Goal: Task Accomplishment & Management: Complete application form

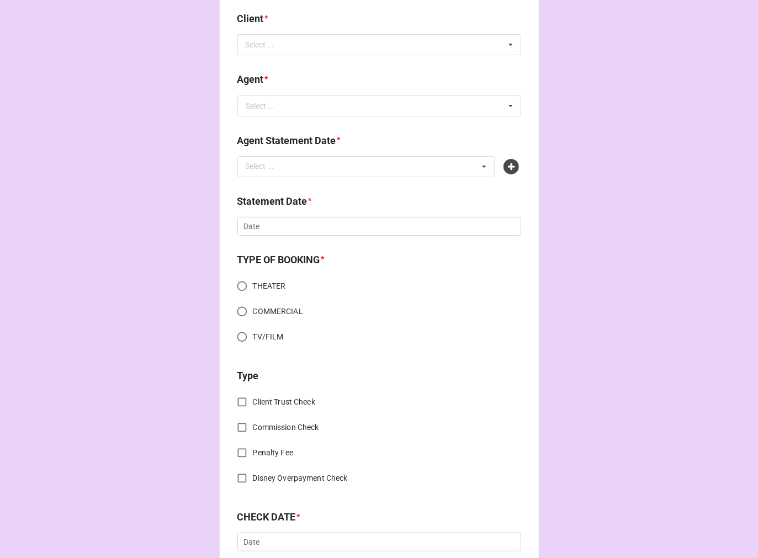
scroll to position [307, 0]
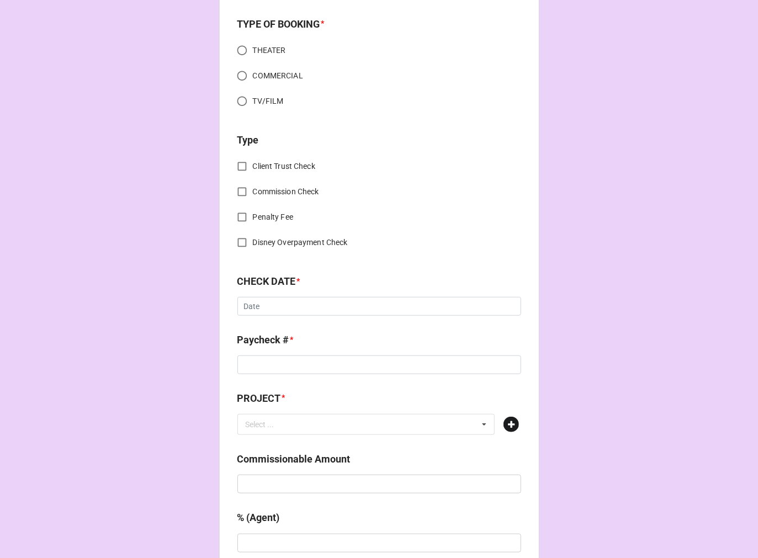
click at [510, 426] on icon at bounding box center [511, 424] width 15 height 15
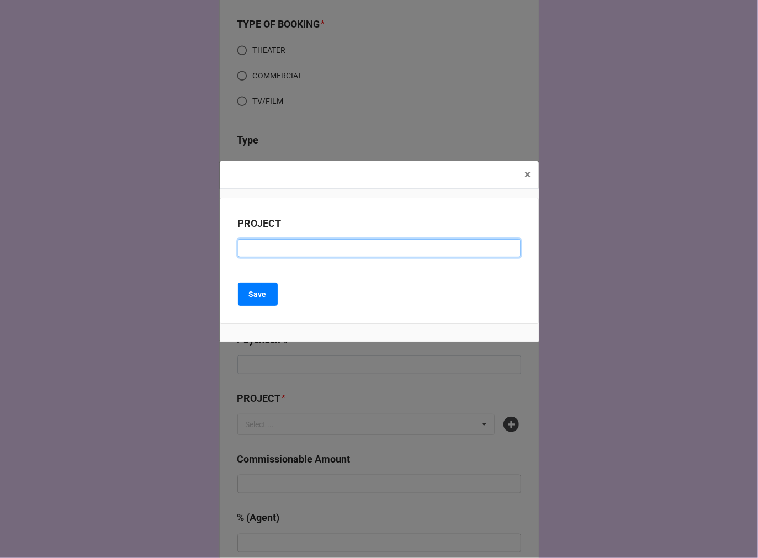
click at [283, 255] on input at bounding box center [379, 248] width 283 height 19
paste input "ST DENIS MEDICAL EP 2114"
type input "ST DENIS MEDICAL EP 2114"
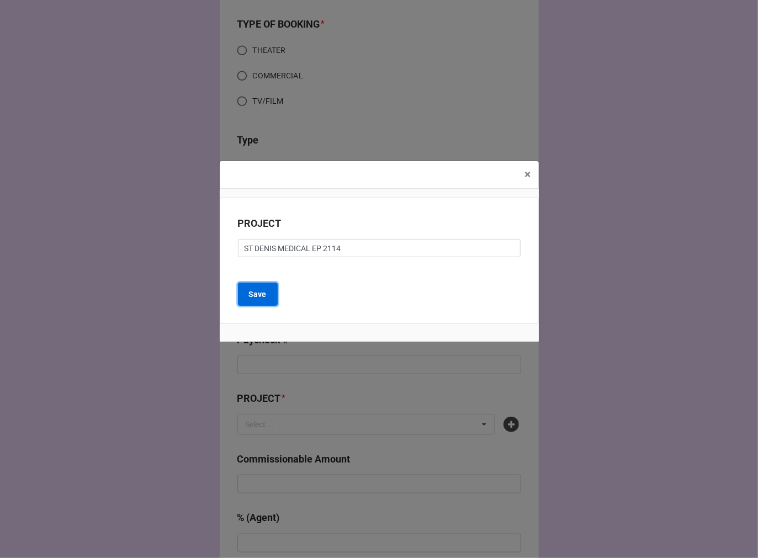
click at [252, 302] on button "Save" at bounding box center [258, 294] width 40 height 23
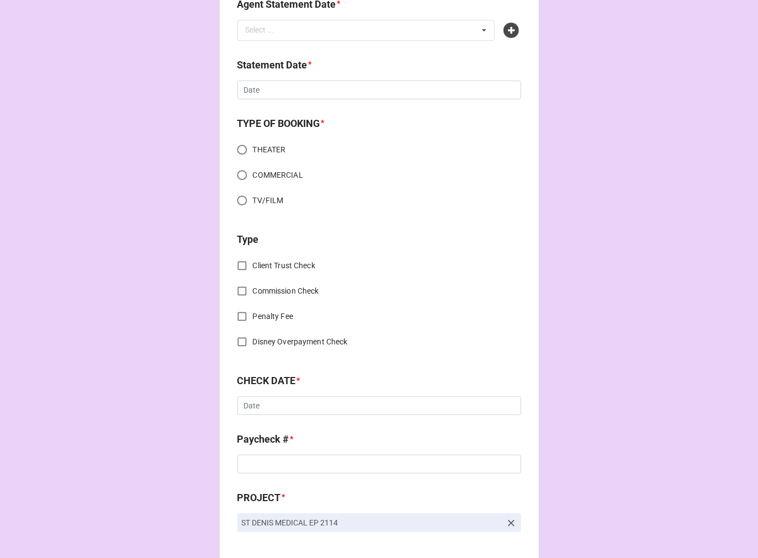
scroll to position [0, 0]
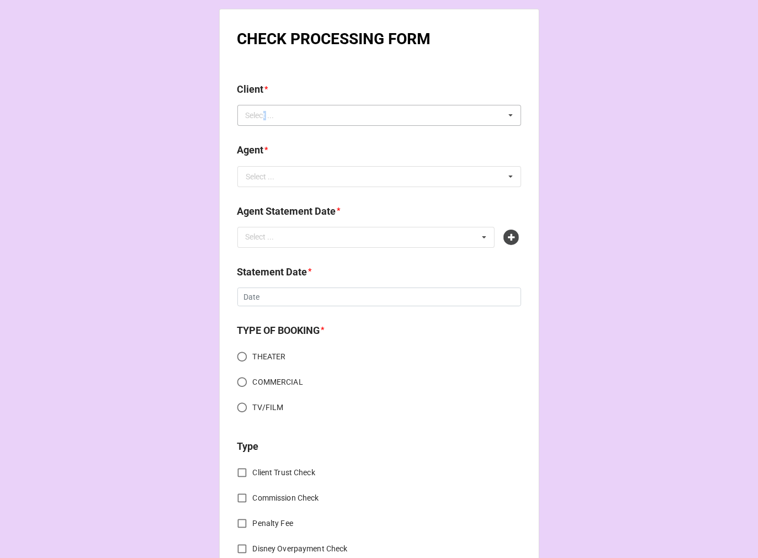
click at [261, 117] on div "Select ..." at bounding box center [266, 115] width 47 height 13
type input "anan"
click at [273, 135] on span "Anand Mahalingam" at bounding box center [276, 135] width 59 height 9
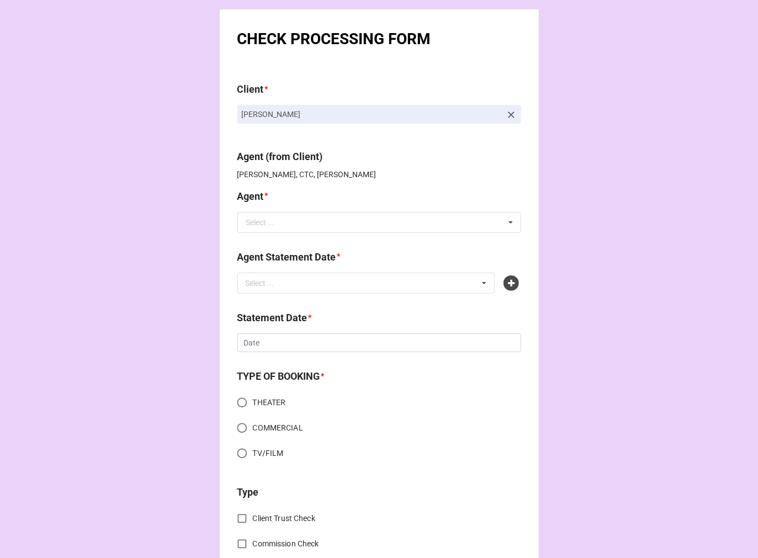
scroll to position [490, 0]
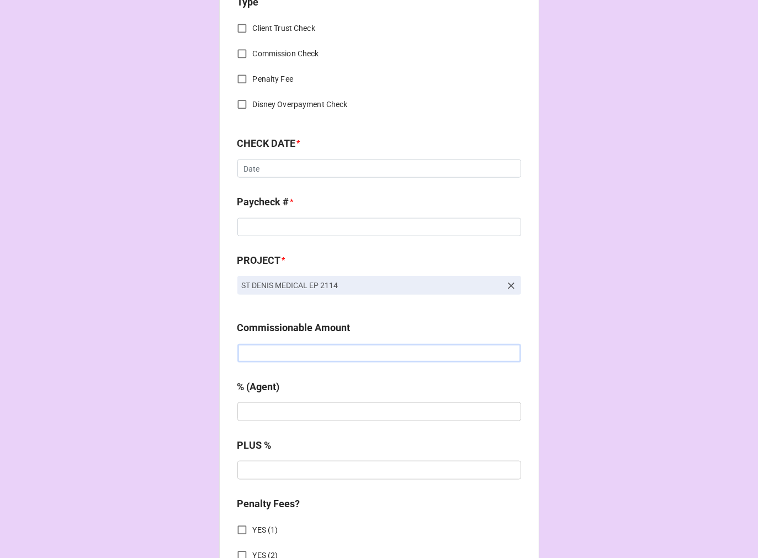
click at [278, 359] on input "text" at bounding box center [379, 353] width 284 height 19
paste input "$1,557.50"
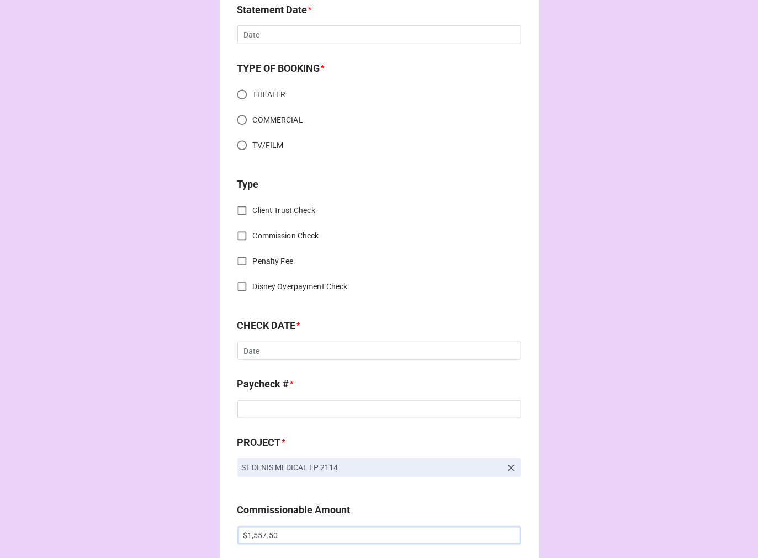
scroll to position [0, 0]
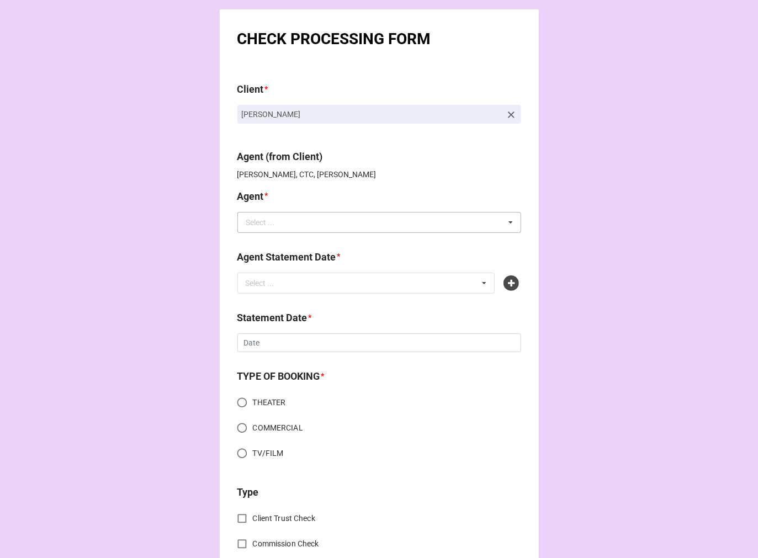
type input "$1,557.50"
click at [273, 223] on input "text" at bounding box center [380, 223] width 283 height 20
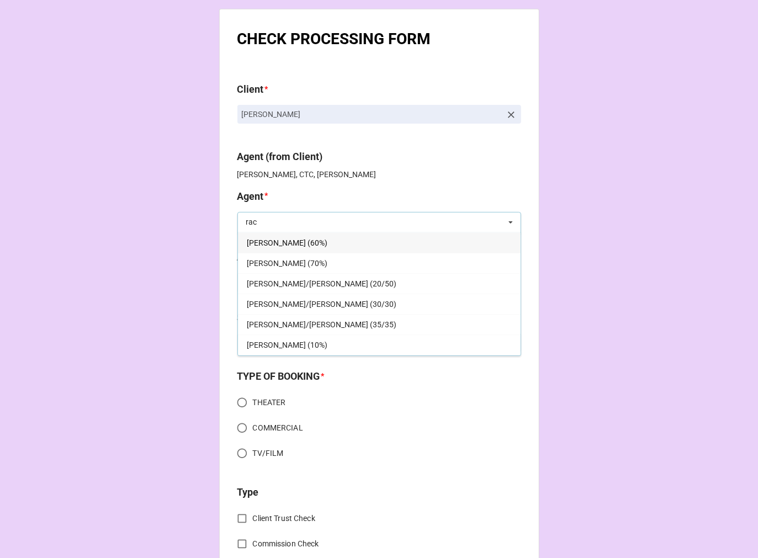
type input "rac"
drag, startPoint x: 267, startPoint y: 244, endPoint x: 268, endPoint y: 280, distance: 36.5
click at [267, 243] on span "[PERSON_NAME] (60%)" at bounding box center [287, 243] width 81 height 9
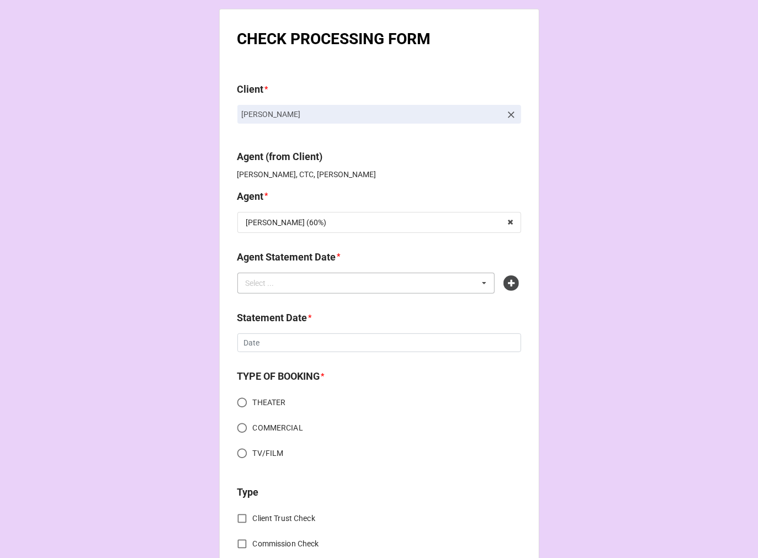
click at [260, 289] on div "Select ..." at bounding box center [266, 283] width 47 height 13
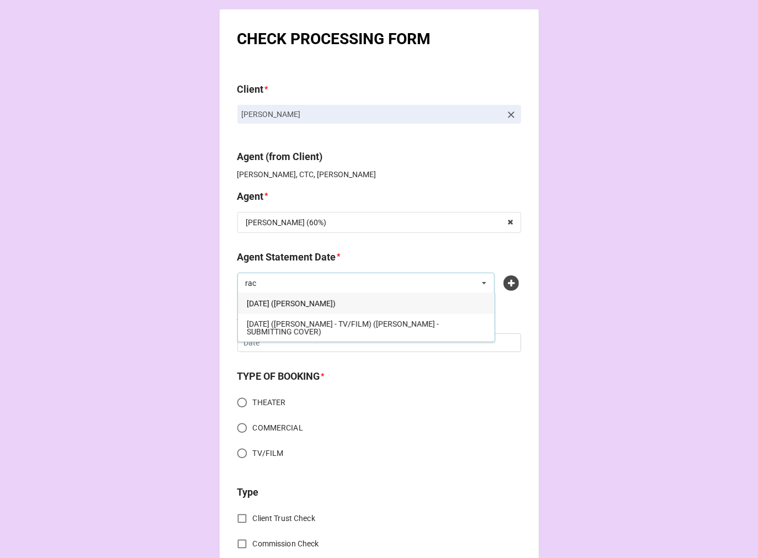
type input "rac"
click at [316, 306] on span "[DATE] ([PERSON_NAME])" at bounding box center [291, 303] width 89 height 9
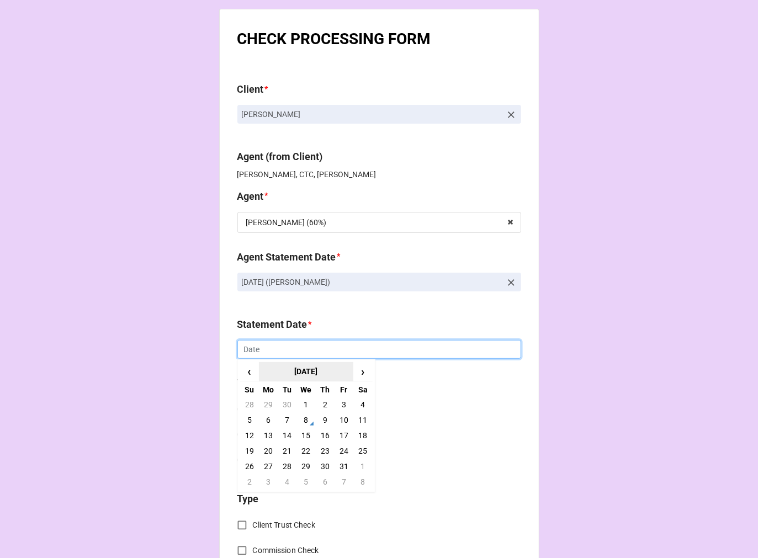
drag, startPoint x: 266, startPoint y: 357, endPoint x: 290, endPoint y: 365, distance: 25.2
click at [265, 357] on input "text" at bounding box center [379, 349] width 284 height 19
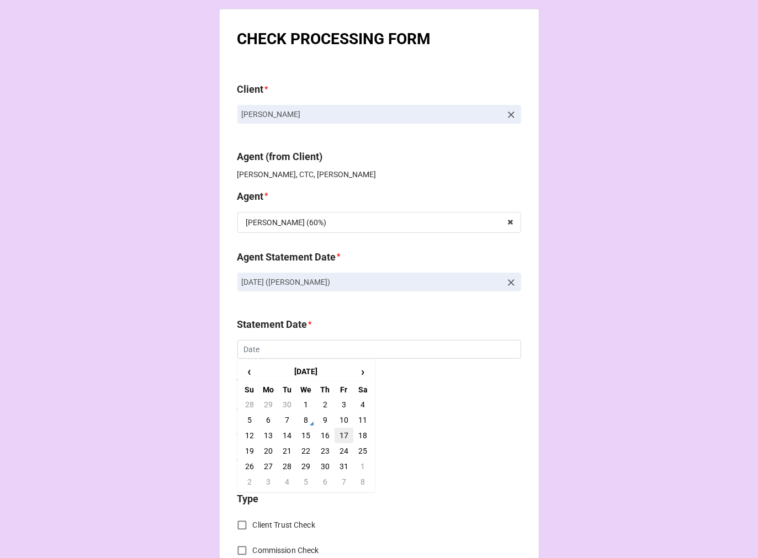
click at [344, 434] on td "17" at bounding box center [344, 435] width 19 height 15
type input "[DATE]"
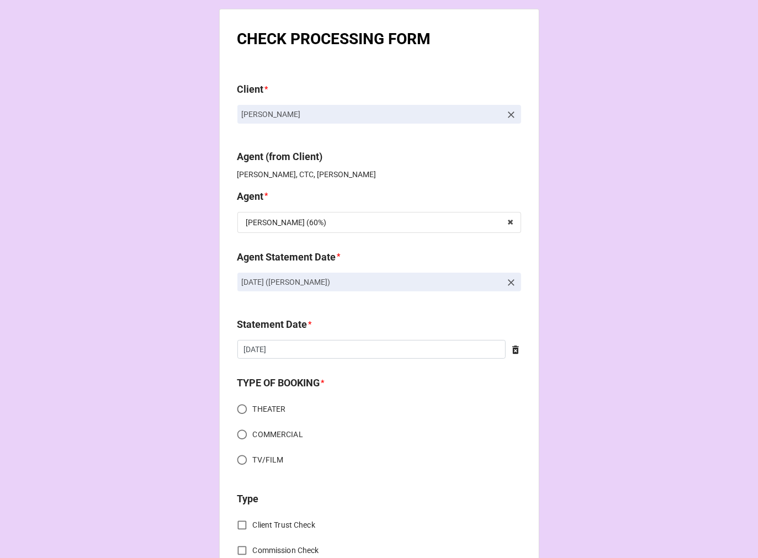
click at [236, 459] on input "TV/FILM" at bounding box center [242, 461] width 22 height 22
radio input "true"
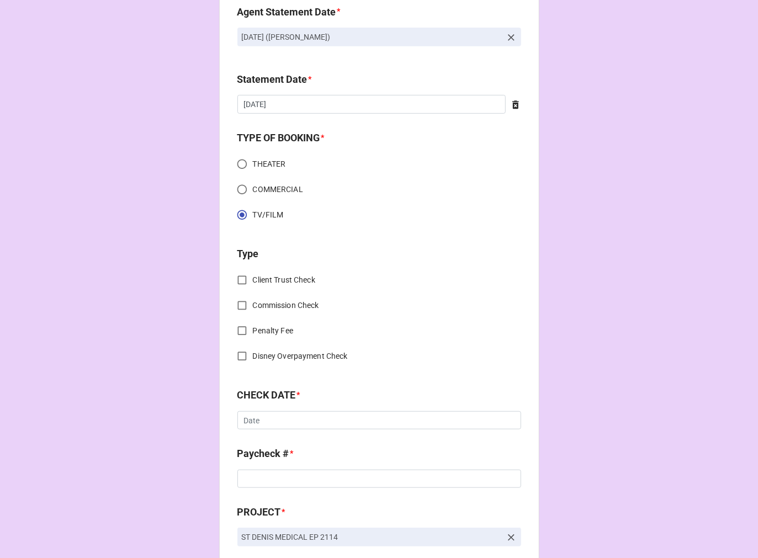
click at [239, 304] on input "Commission Check" at bounding box center [242, 306] width 22 height 22
checkbox input "true"
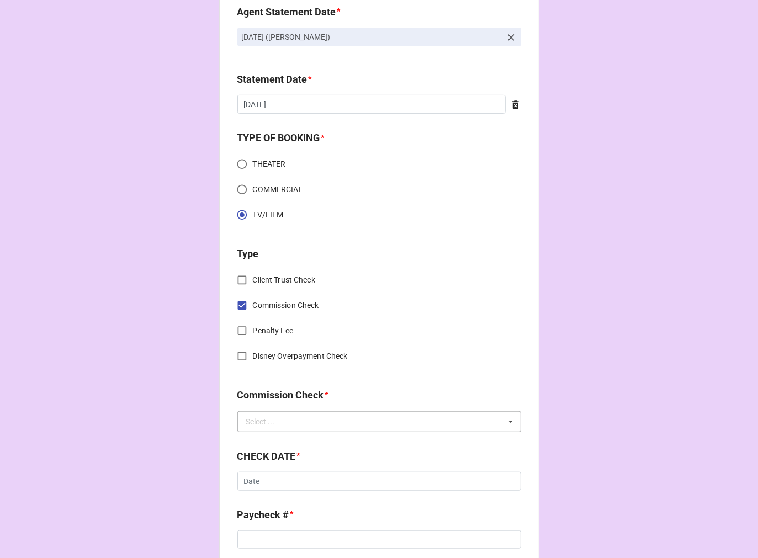
click at [247, 418] on div "Select ..." at bounding box center [260, 422] width 29 height 8
drag, startPoint x: 257, startPoint y: 439, endPoint x: 284, endPoint y: 445, distance: 27.7
click at [257, 439] on span "FSE (Client)" at bounding box center [267, 442] width 40 height 9
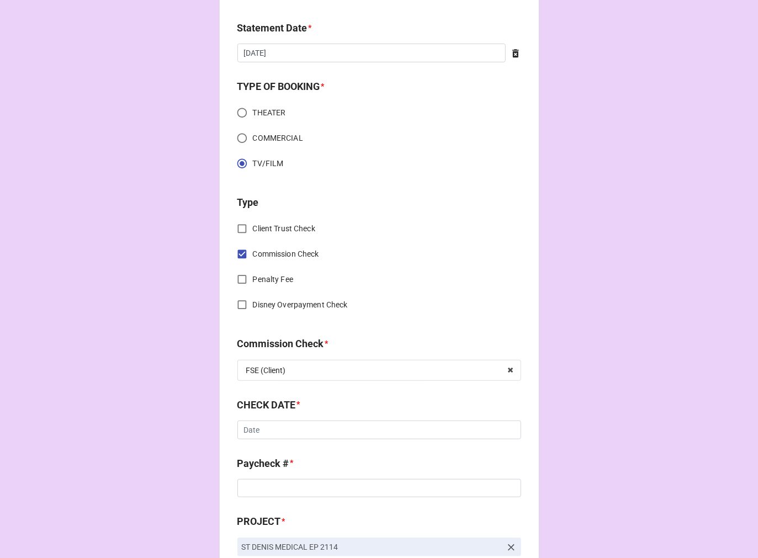
scroll to position [368, 0]
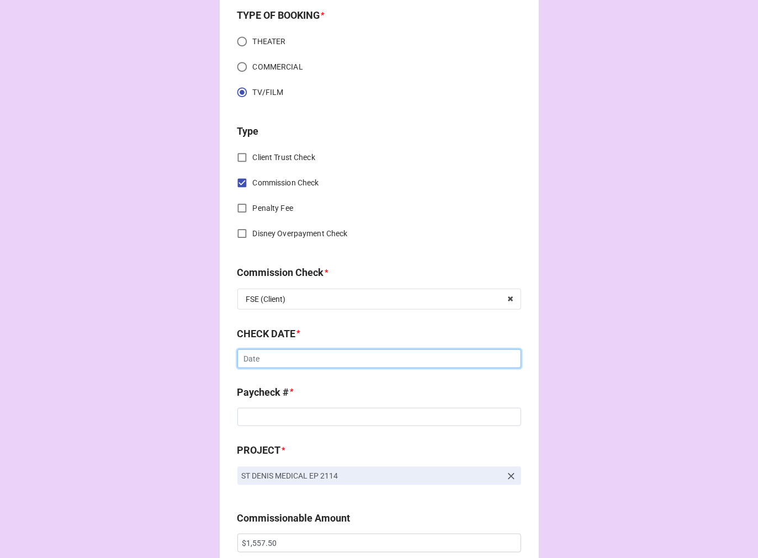
click at [254, 360] on input "text" at bounding box center [379, 359] width 284 height 19
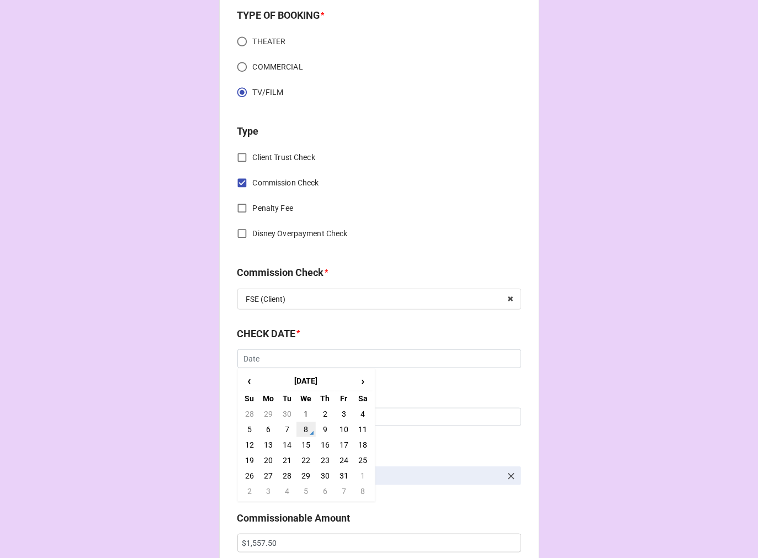
click at [300, 425] on td "8" at bounding box center [306, 429] width 19 height 15
type input "[DATE]"
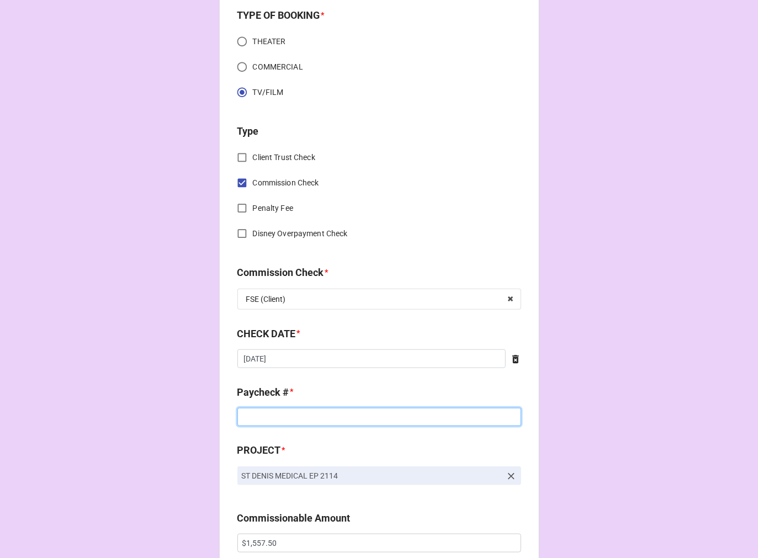
click at [273, 416] on input at bounding box center [379, 417] width 284 height 19
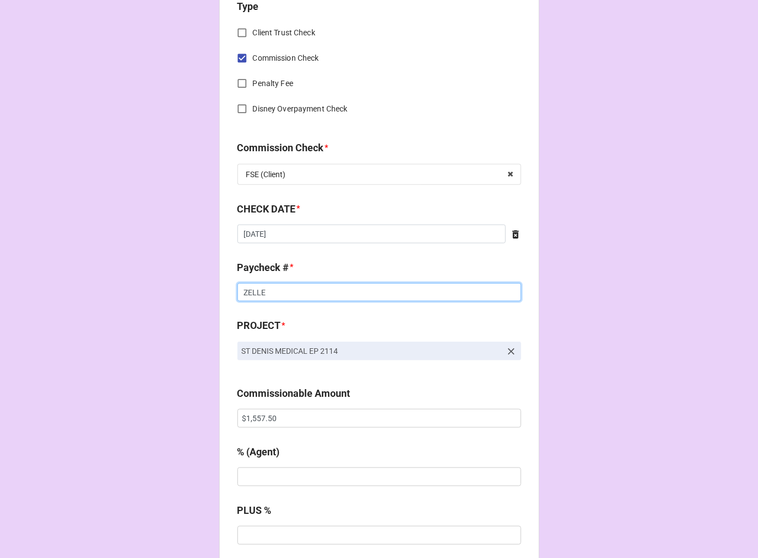
scroll to position [614, 0]
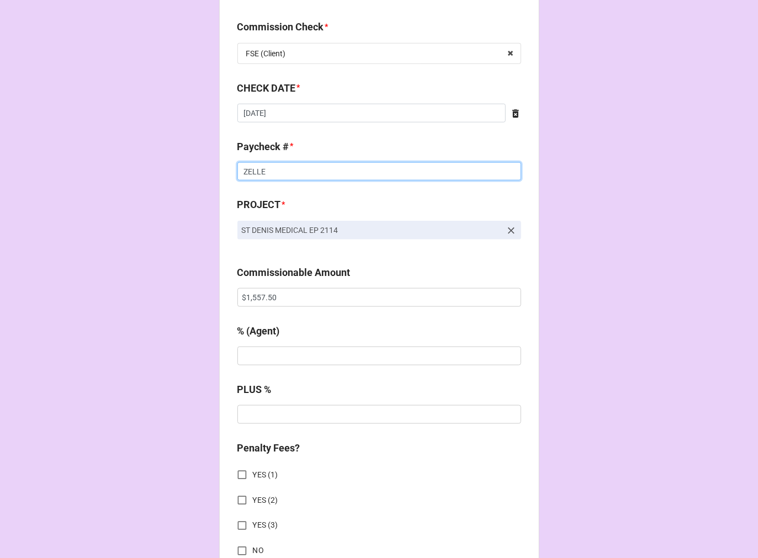
type input "ZELLE"
drag, startPoint x: 279, startPoint y: 358, endPoint x: 283, endPoint y: 351, distance: 7.7
click at [279, 355] on input "text" at bounding box center [379, 356] width 284 height 19
type input "10%"
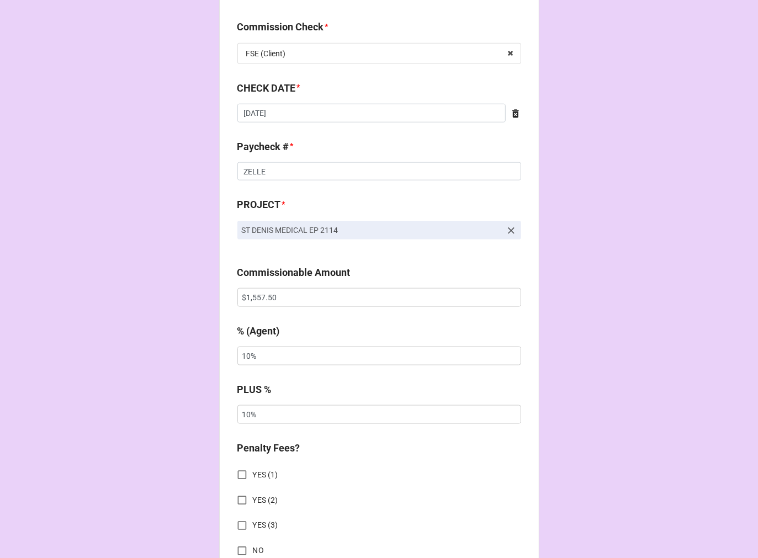
click at [506, 230] on icon at bounding box center [511, 230] width 11 height 11
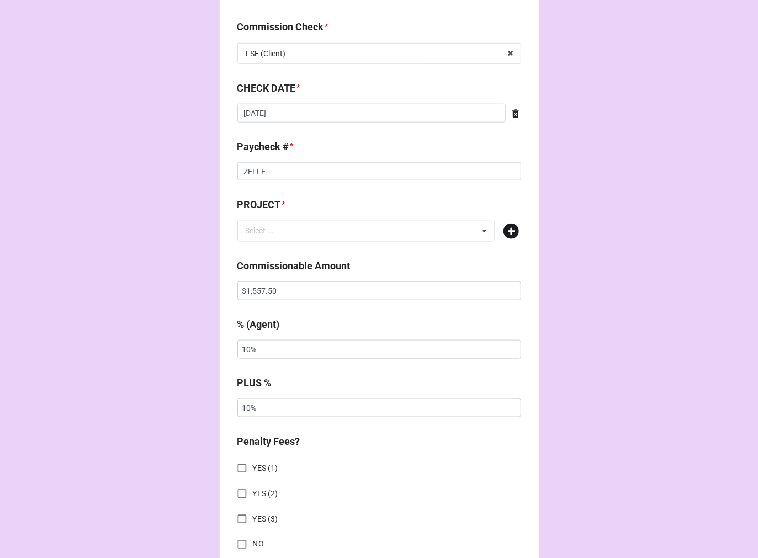
click at [506, 231] on icon at bounding box center [511, 231] width 15 height 15
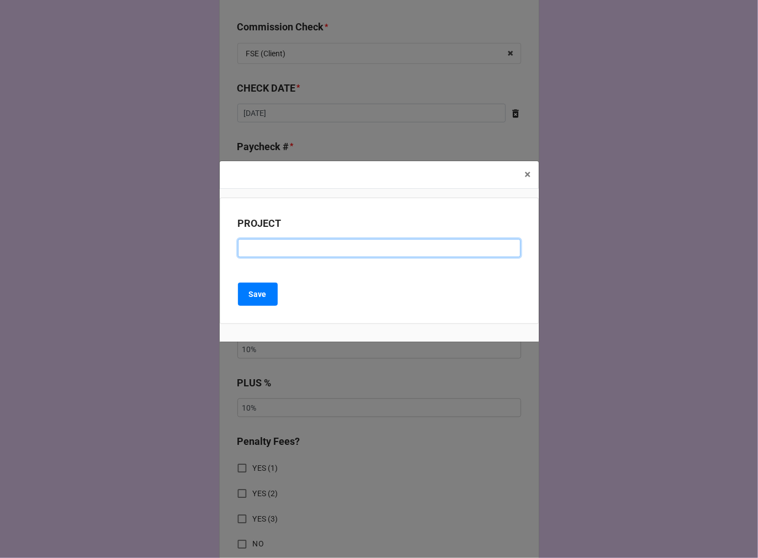
click at [294, 242] on input at bounding box center [379, 248] width 283 height 19
paste input "UNACCUSTOMED EARTH EP 101"
type input "UNACCUSTOMED EARTH EP 101"
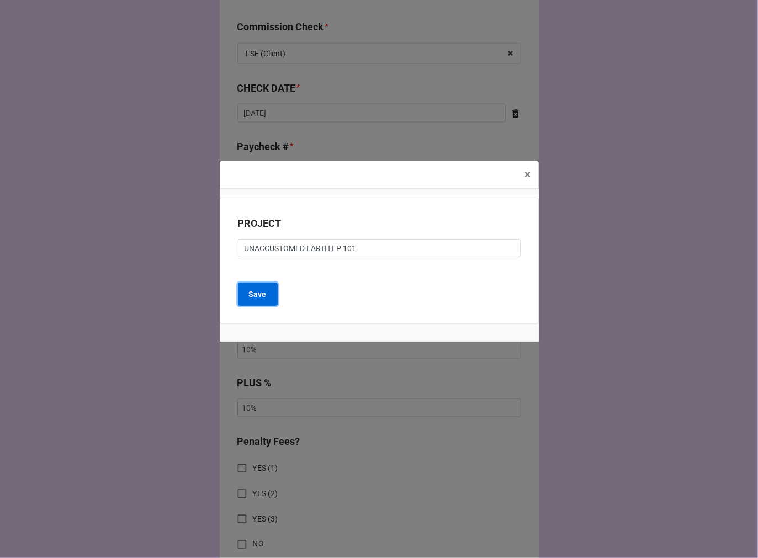
click at [260, 295] on b "Save" at bounding box center [258, 295] width 18 height 12
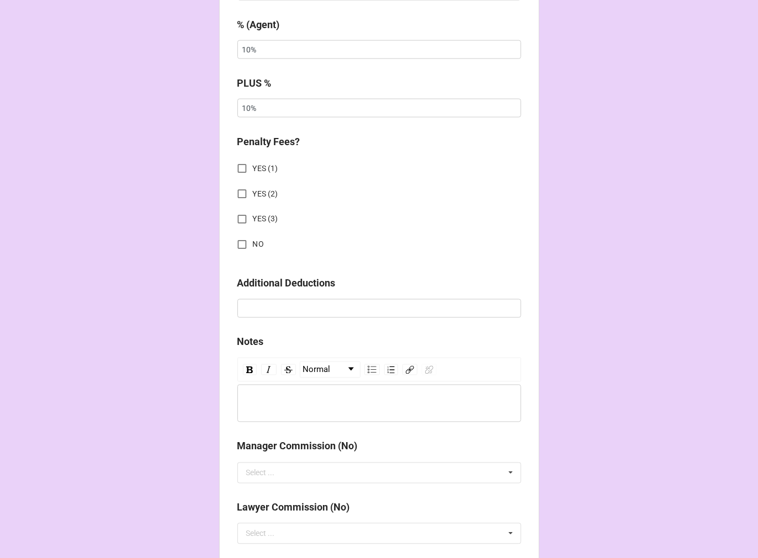
click at [235, 245] on input "NO" at bounding box center [242, 245] width 22 height 22
checkbox input "true"
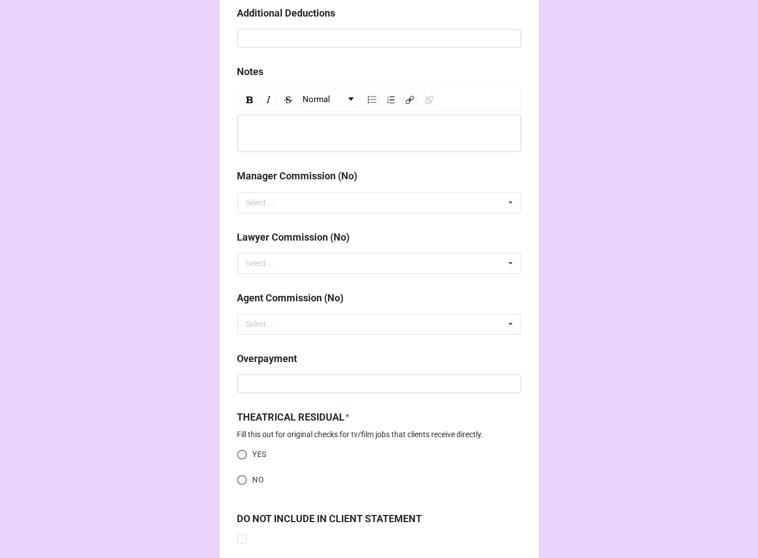
scroll to position [1325, 0]
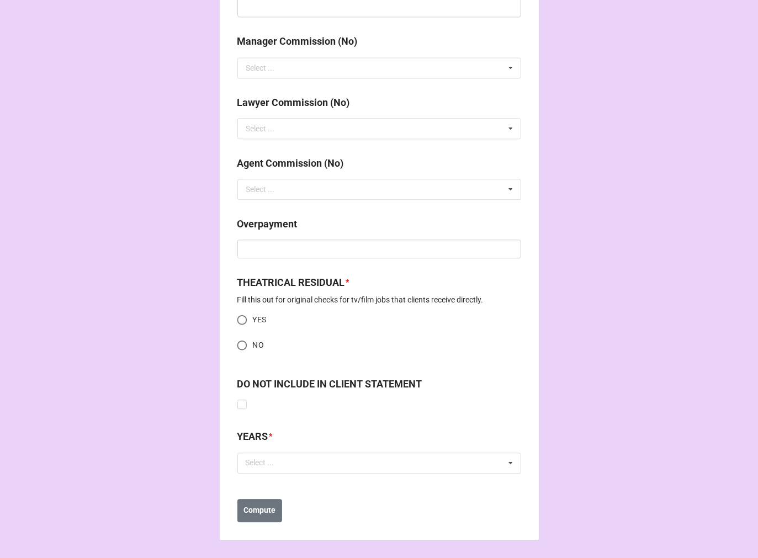
drag, startPoint x: 235, startPoint y: 323, endPoint x: 246, endPoint y: 329, distance: 12.9
click at [236, 322] on input "YES" at bounding box center [242, 320] width 22 height 22
radio input "true"
click at [283, 463] on div "Select ..." at bounding box center [266, 463] width 47 height 13
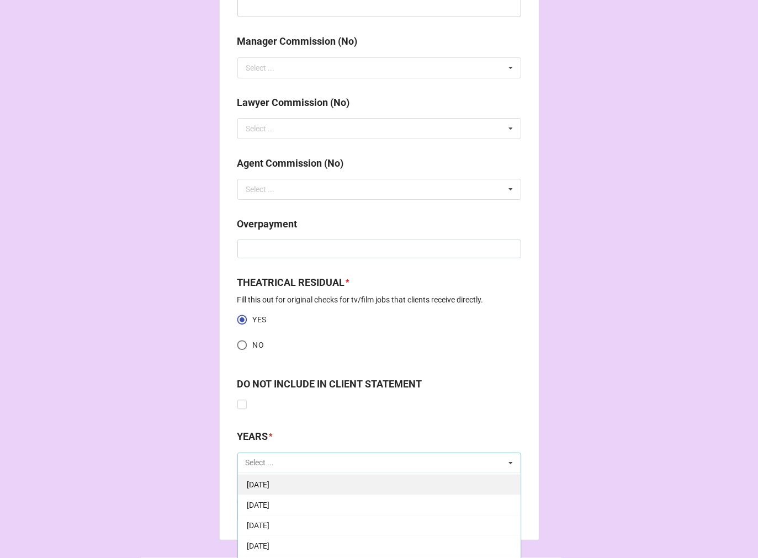
scroll to position [184, 0]
click at [270, 482] on span "[DATE]" at bounding box center [258, 483] width 23 height 9
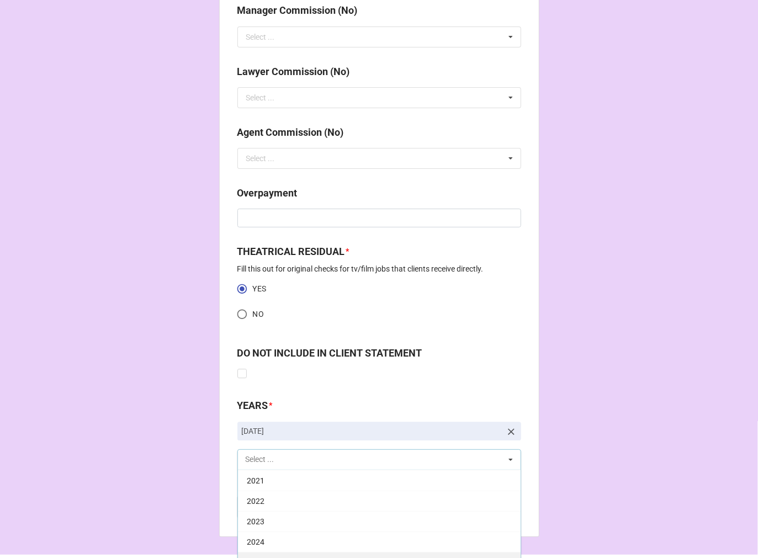
scroll to position [1387, 0]
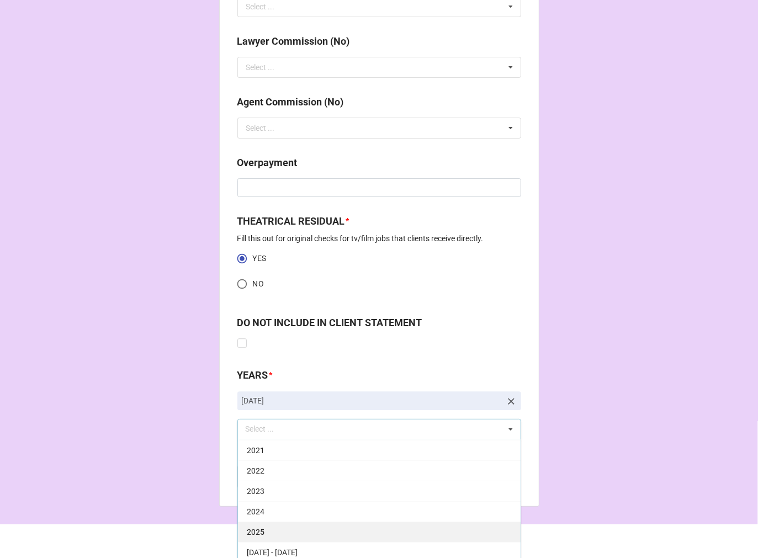
click at [304, 533] on div "2025" at bounding box center [379, 532] width 283 height 20
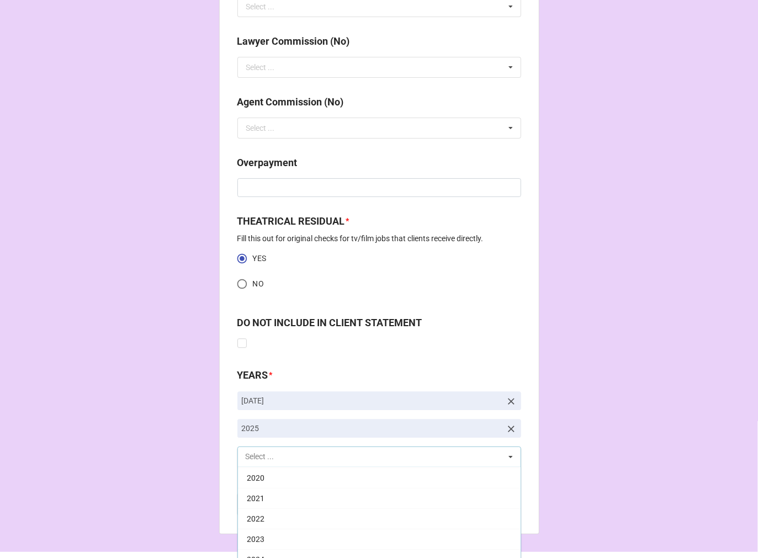
scroll to position [224, 0]
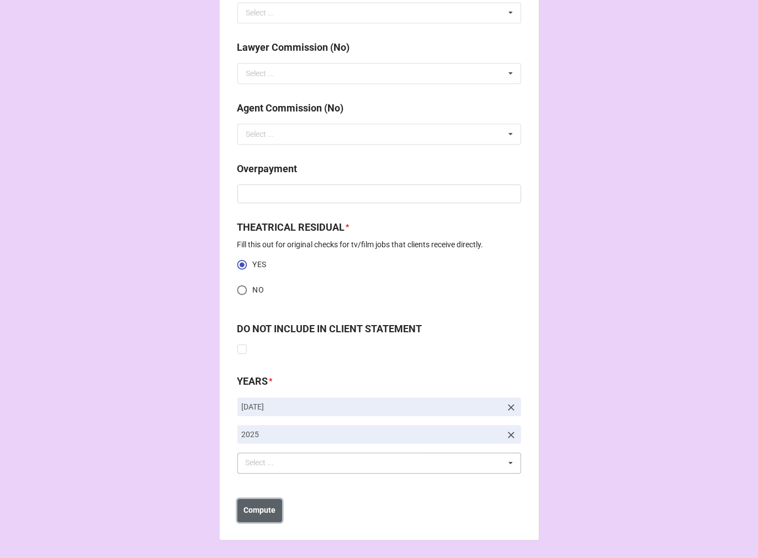
click at [262, 515] on b "Compute" at bounding box center [260, 511] width 32 height 12
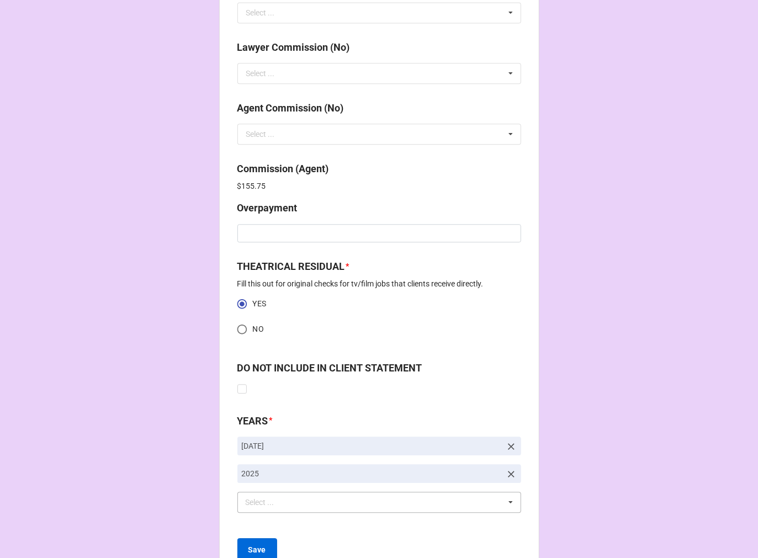
scroll to position [1420, 0]
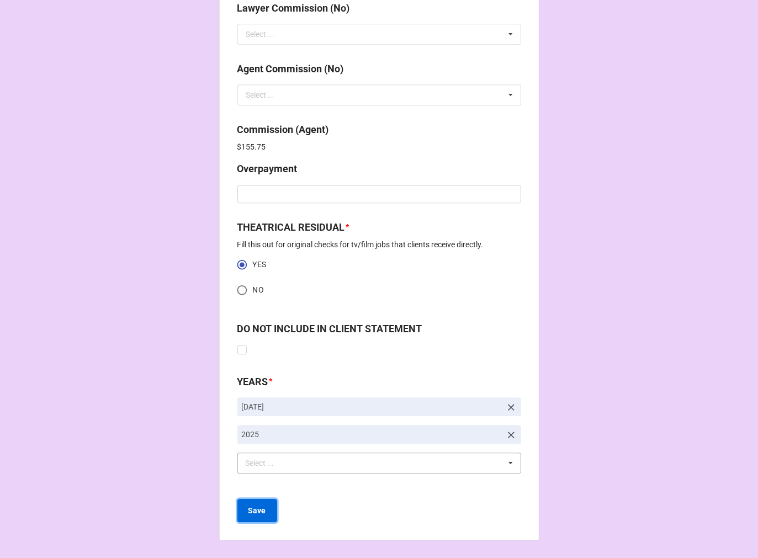
click at [256, 511] on b "Save" at bounding box center [258, 511] width 18 height 12
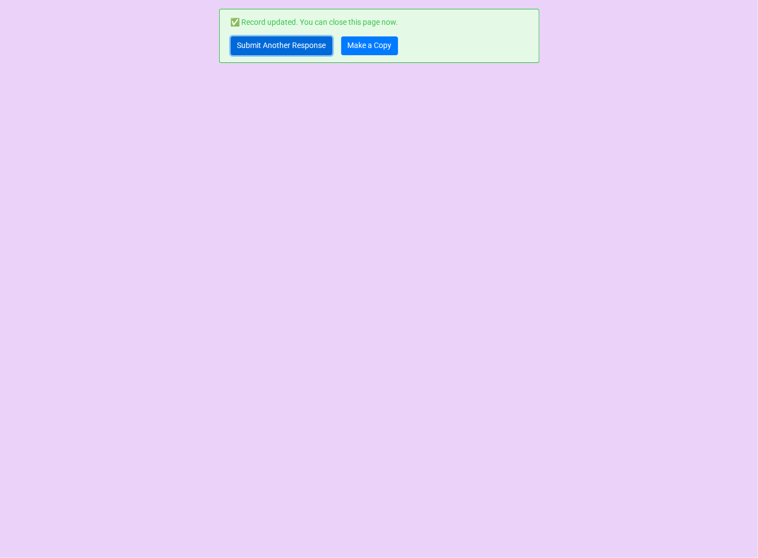
click at [254, 45] on link "Submit Another Response" at bounding box center [282, 45] width 102 height 19
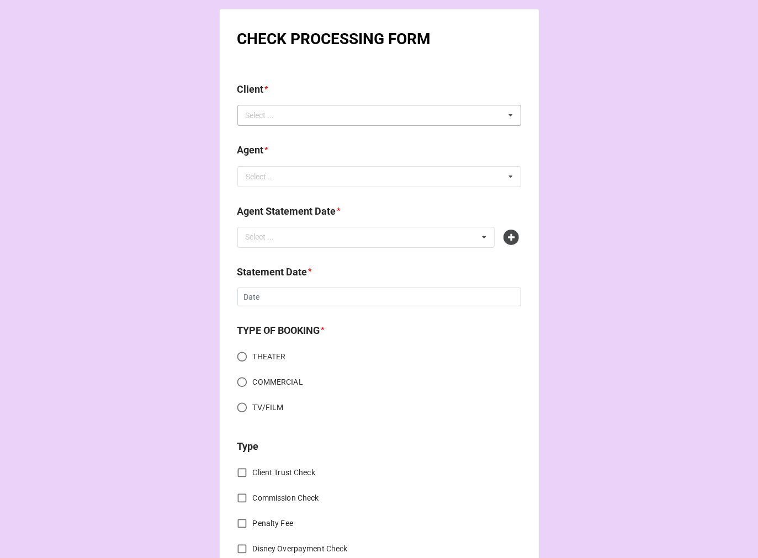
click at [393, 112] on div "Select ... No results found." at bounding box center [379, 115] width 284 height 21
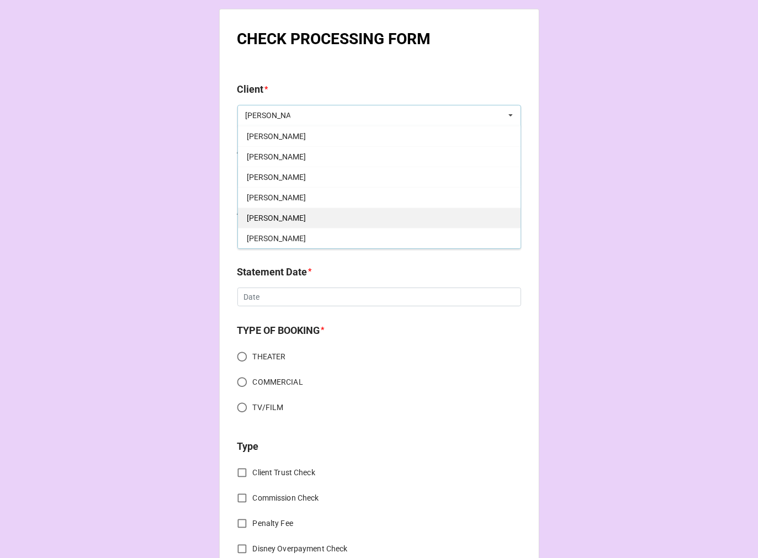
scroll to position [184, 0]
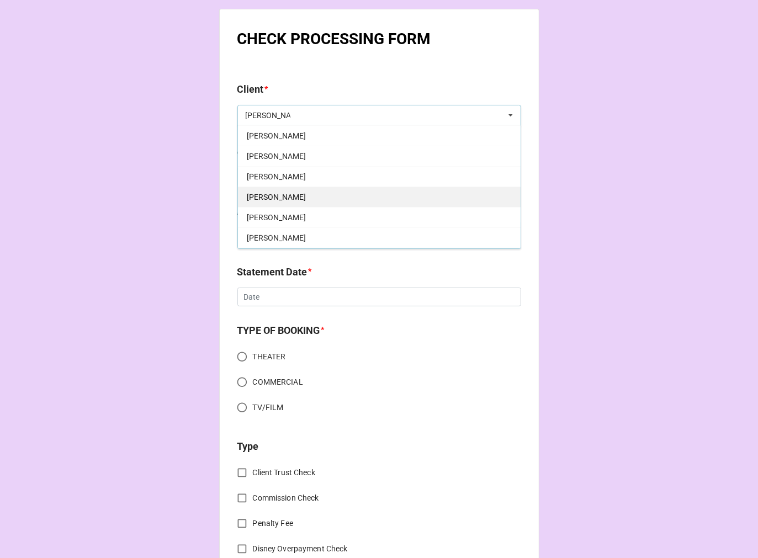
type input "[PERSON_NAME]"
click at [297, 201] on div "[PERSON_NAME]" at bounding box center [379, 197] width 283 height 20
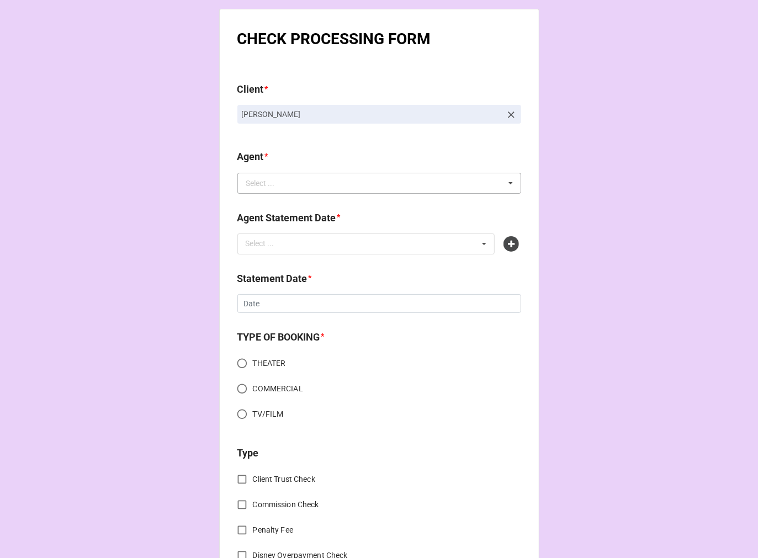
click at [262, 183] on div "Select ..." at bounding box center [260, 183] width 29 height 8
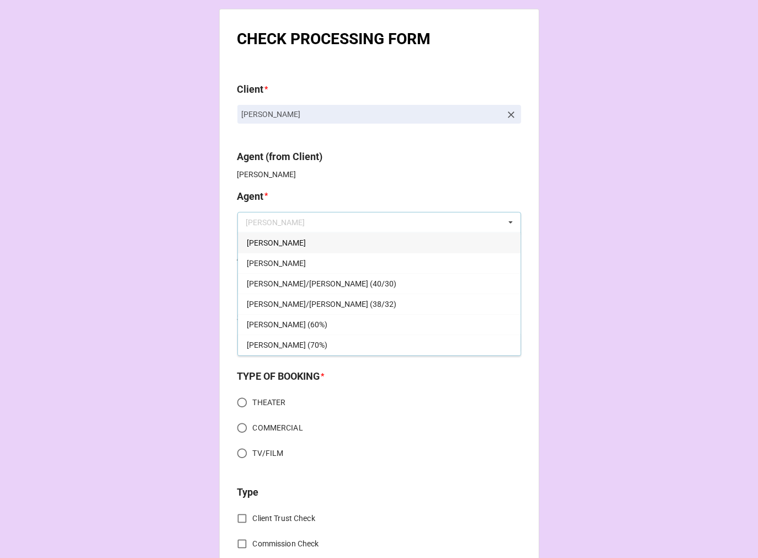
click at [266, 201] on div "*" at bounding box center [266, 195] width 3 height 12
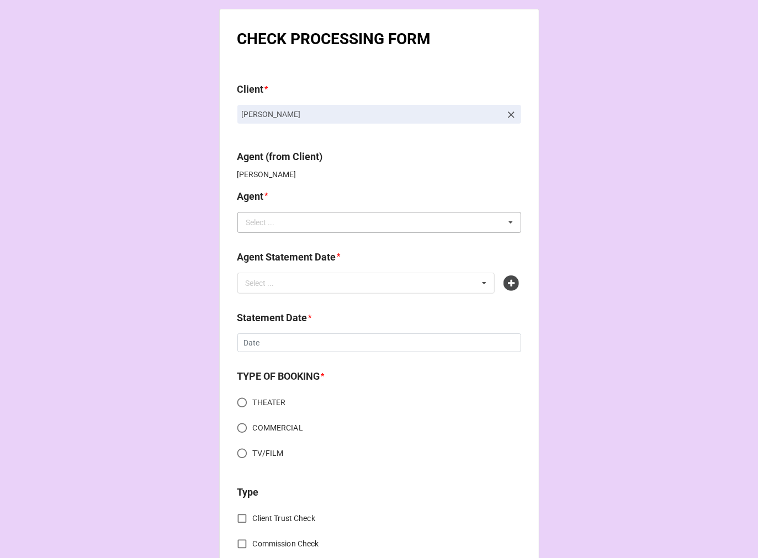
click at [295, 233] on div "Select ... [PERSON_NAME] [PERSON_NAME]/[PERSON_NAME] (40/30) [PERSON_NAME]/[PER…" at bounding box center [379, 222] width 284 height 21
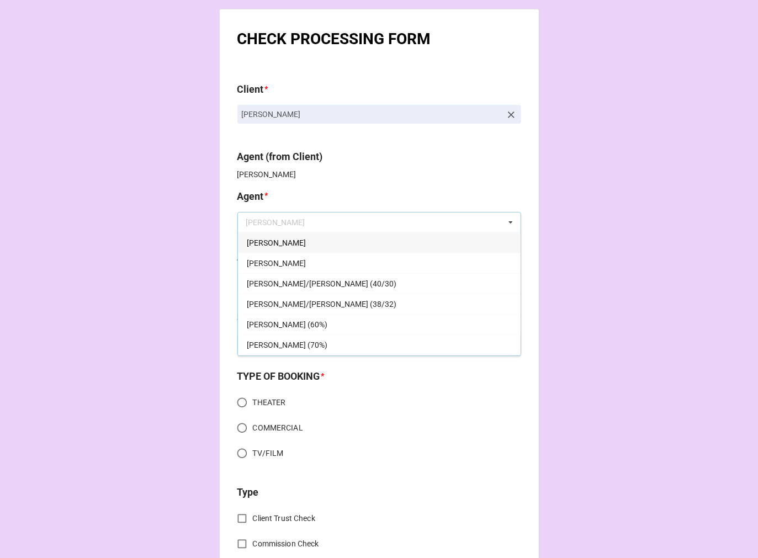
click at [270, 243] on div "[PERSON_NAME]" at bounding box center [379, 243] width 283 height 20
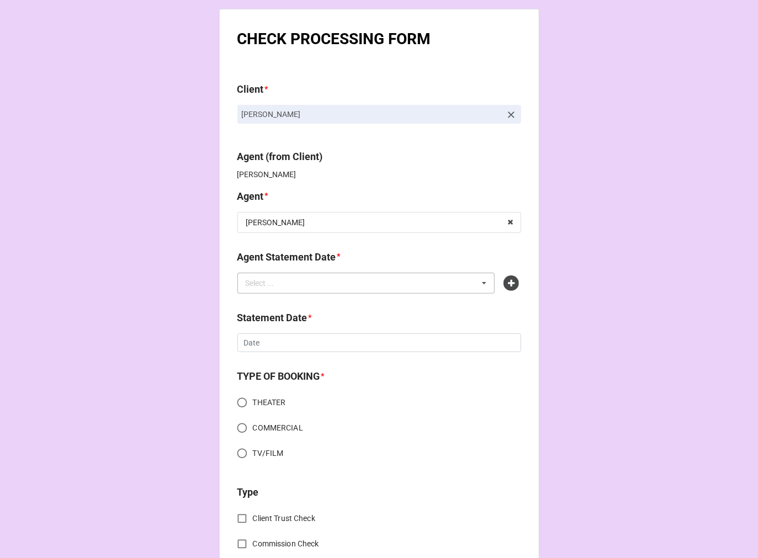
click at [266, 286] on div "Select ..." at bounding box center [266, 283] width 47 height 13
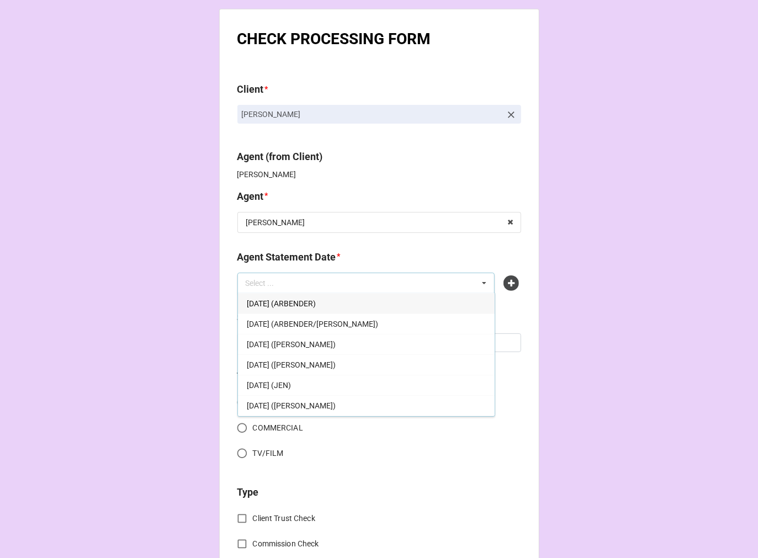
drag, startPoint x: 327, startPoint y: 406, endPoint x: 318, endPoint y: 400, distance: 10.7
click at [326, 406] on span "[DATE] ([PERSON_NAME])" at bounding box center [291, 406] width 89 height 9
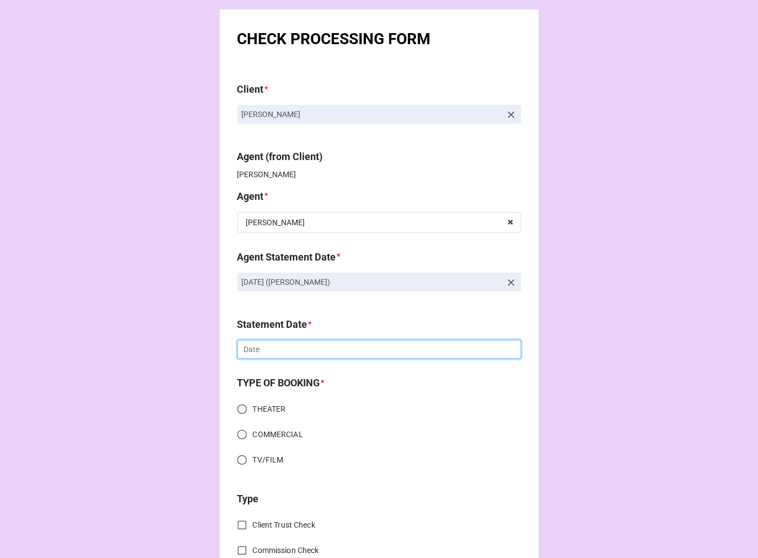
drag, startPoint x: 273, startPoint y: 353, endPoint x: 301, endPoint y: 396, distance: 51.0
click at [272, 352] on input "text" at bounding box center [379, 349] width 284 height 19
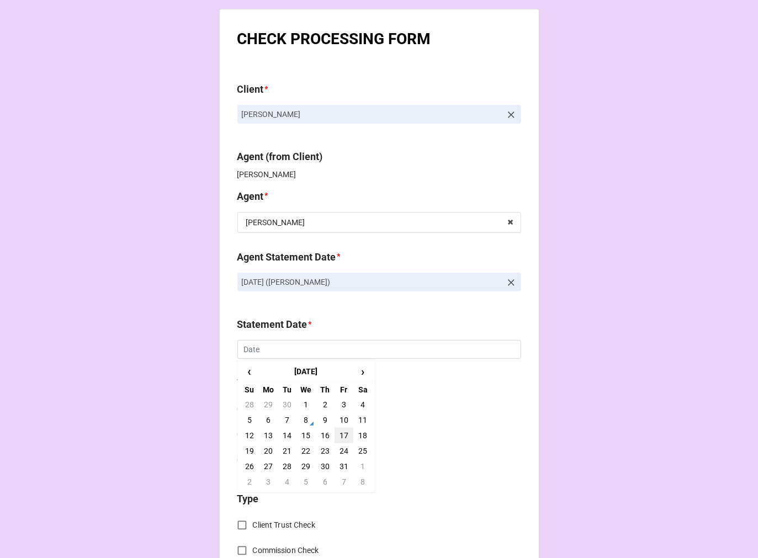
click at [341, 435] on td "17" at bounding box center [344, 435] width 19 height 15
type input "[DATE]"
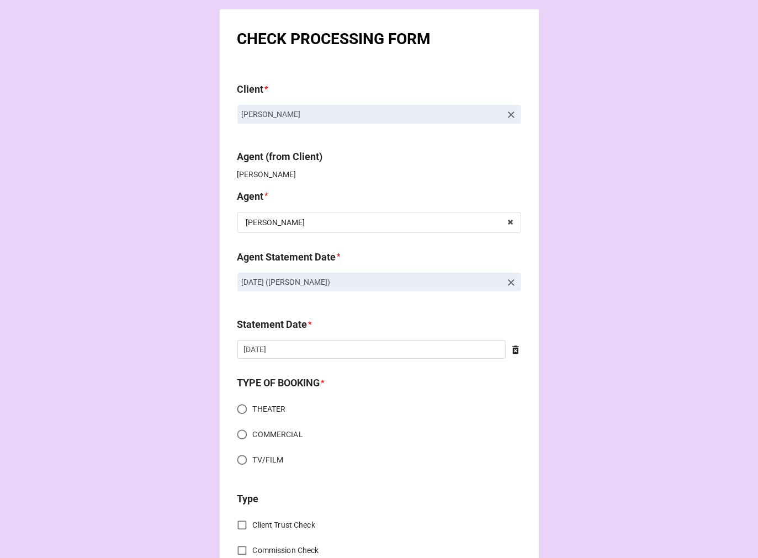
click at [235, 437] on input "COMMERCIAL" at bounding box center [242, 435] width 22 height 22
radio input "true"
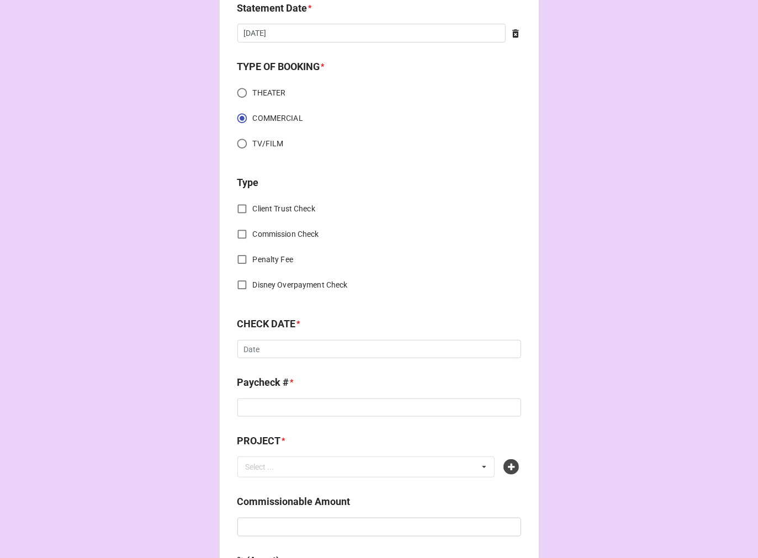
scroll to position [368, 0]
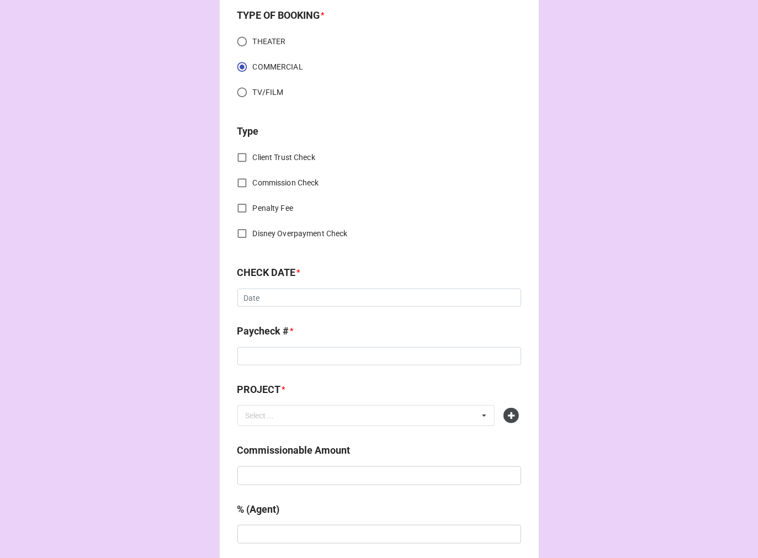
click at [239, 186] on input "Commission Check" at bounding box center [242, 183] width 22 height 22
checkbox input "true"
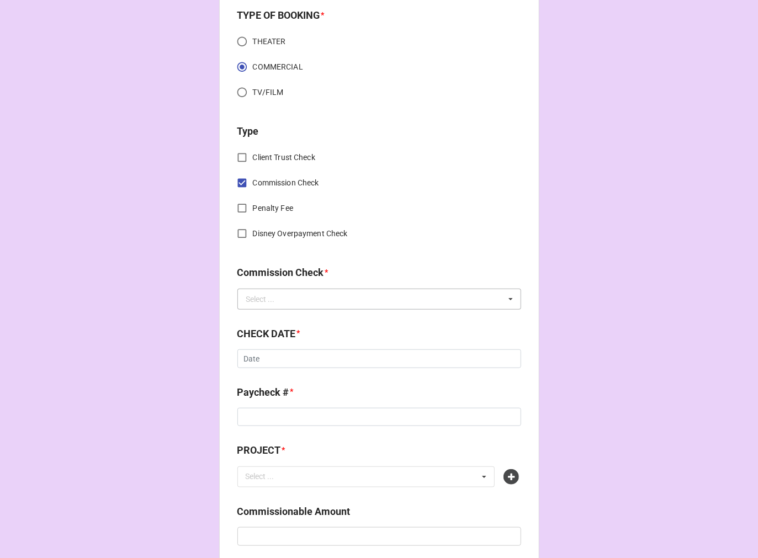
drag, startPoint x: 261, startPoint y: 298, endPoint x: 270, endPoint y: 304, distance: 10.4
click at [262, 299] on div "Select ..." at bounding box center [260, 299] width 29 height 8
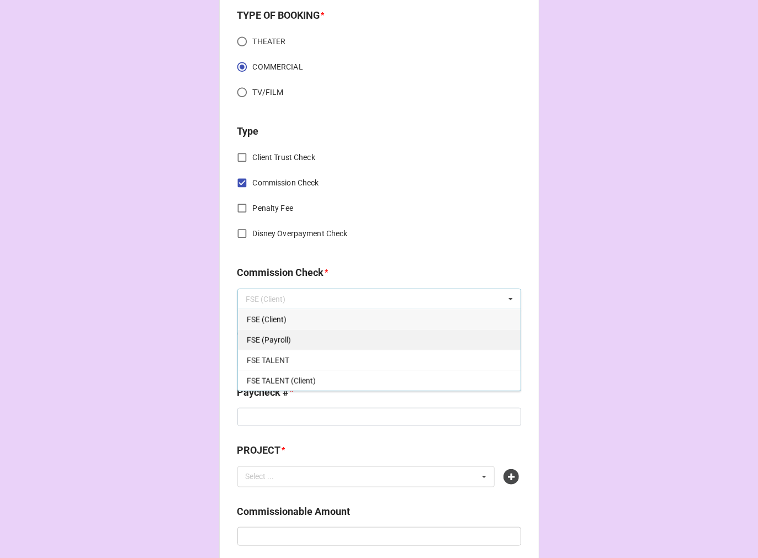
click at [272, 337] on span "FSE (Payroll)" at bounding box center [269, 340] width 44 height 9
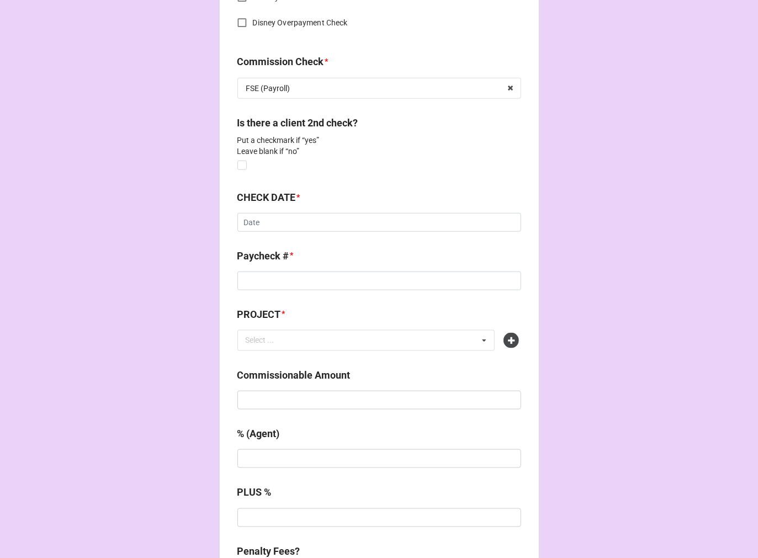
scroll to position [614, 0]
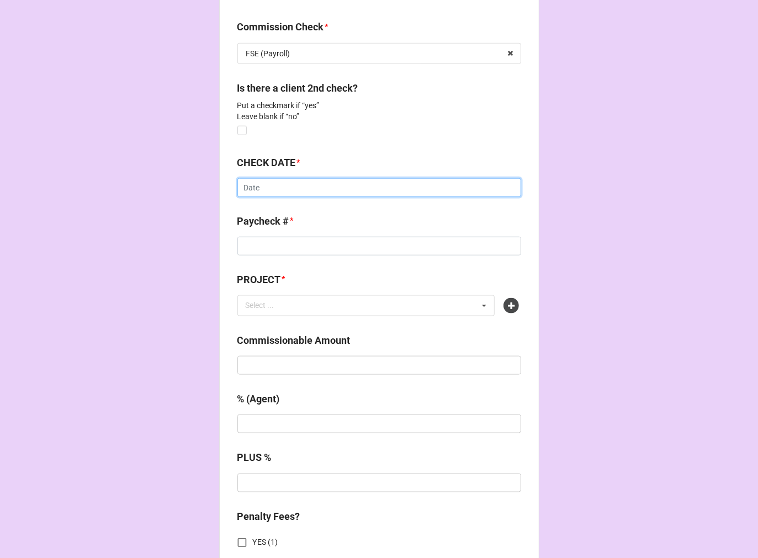
click at [258, 181] on input "text" at bounding box center [379, 187] width 284 height 19
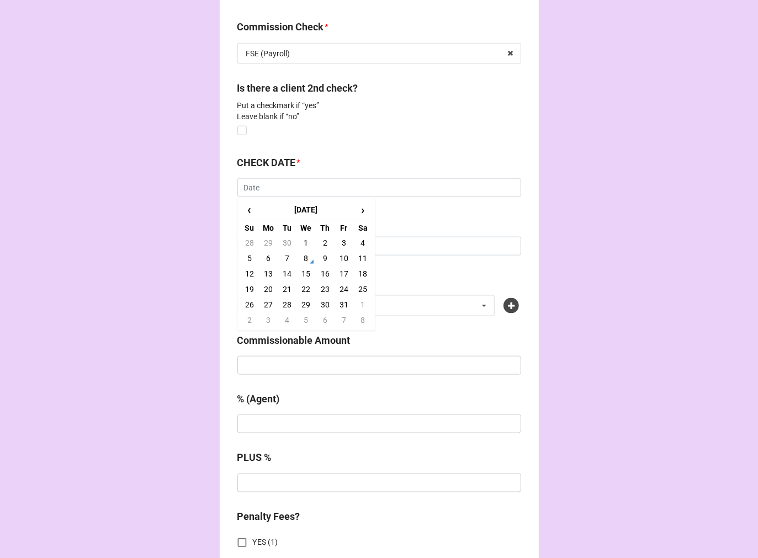
click at [304, 256] on td "8" at bounding box center [306, 258] width 19 height 15
type input "[DATE]"
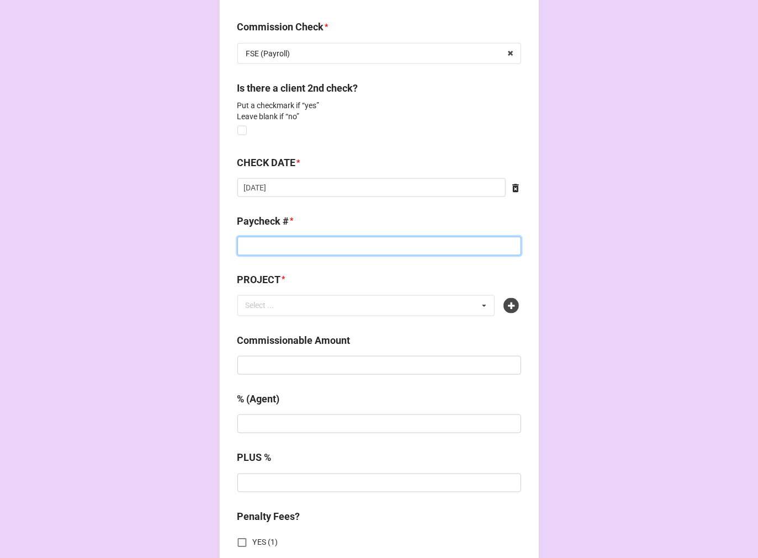
click at [263, 251] on input at bounding box center [379, 246] width 284 height 19
type input "DIRECT DEPOSIT"
click at [506, 304] on icon at bounding box center [511, 305] width 15 height 15
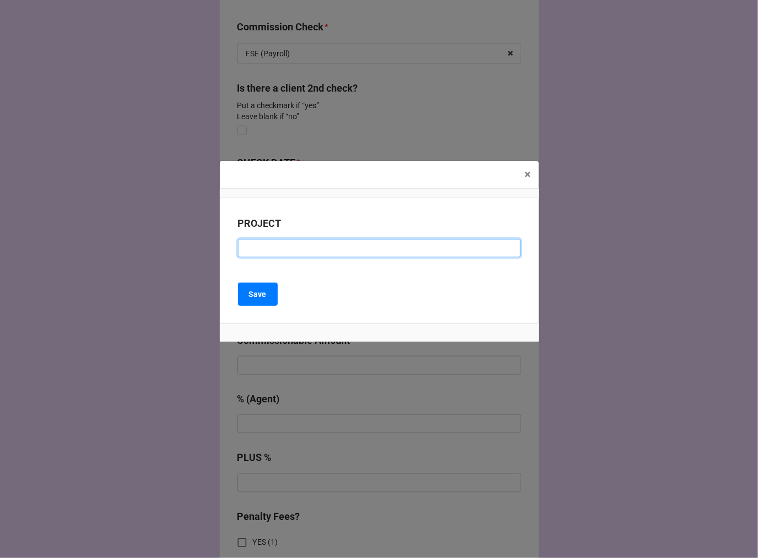
click at [316, 253] on input at bounding box center [379, 248] width 283 height 19
type input "SPIN MASTER"
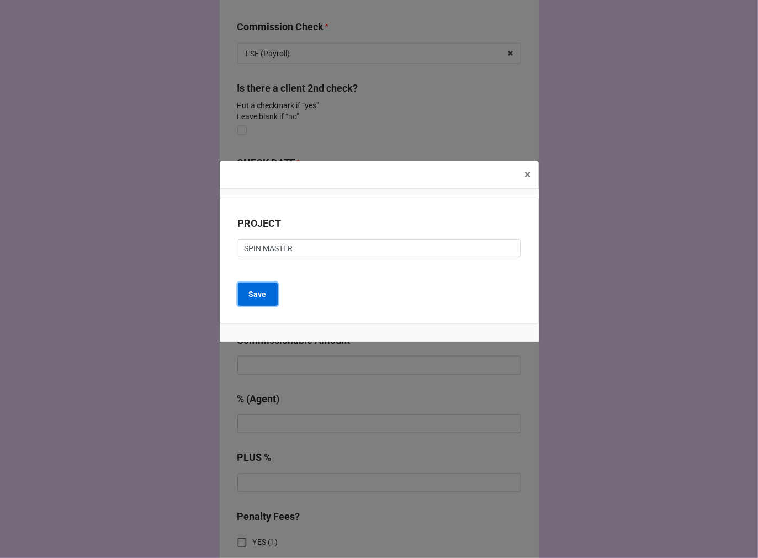
click at [272, 297] on button "Save" at bounding box center [258, 294] width 40 height 23
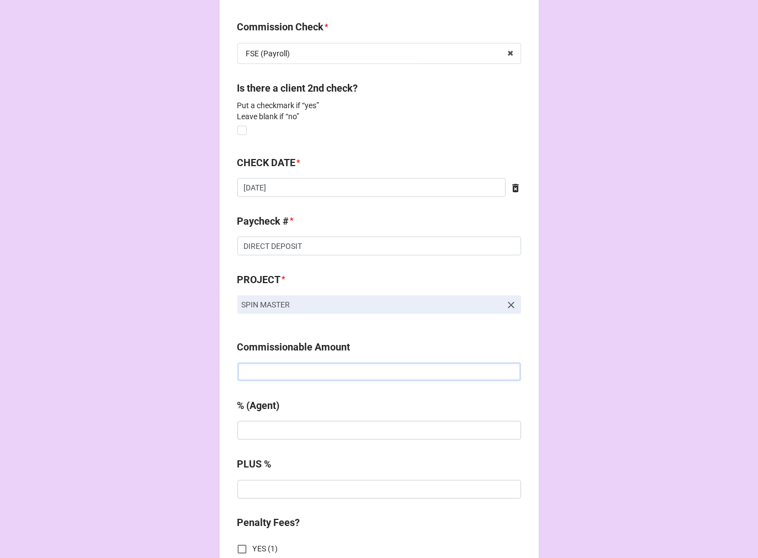
click at [281, 371] on input "text" at bounding box center [379, 372] width 284 height 19
type input "$500.00"
type input "20%"
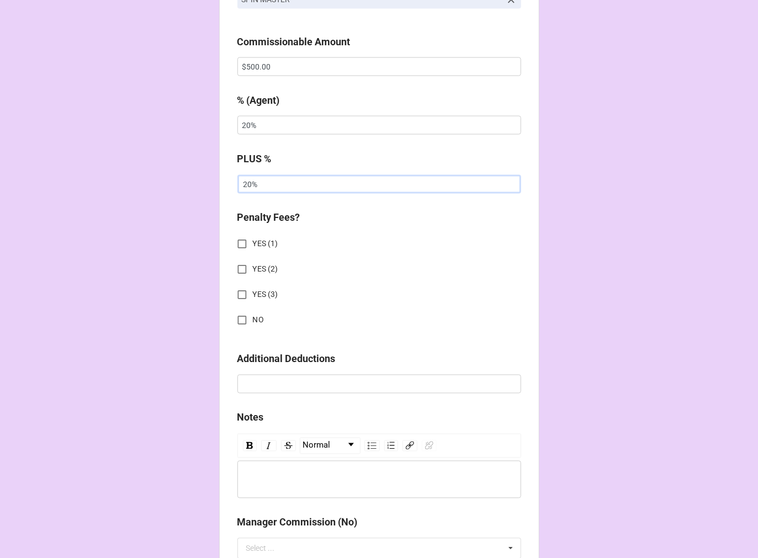
scroll to position [920, 0]
type input "20%"
drag, startPoint x: 238, startPoint y: 323, endPoint x: 282, endPoint y: 327, distance: 43.9
click at [239, 323] on input "NO" at bounding box center [242, 320] width 22 height 22
checkbox input "true"
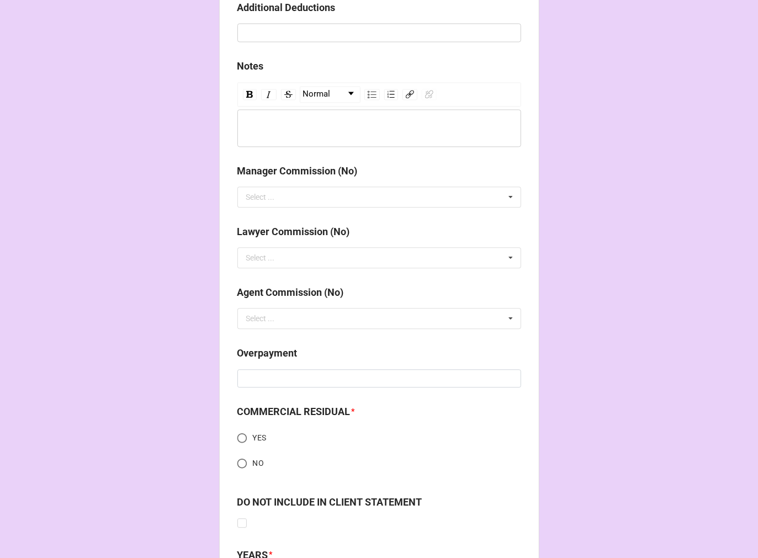
scroll to position [1388, 0]
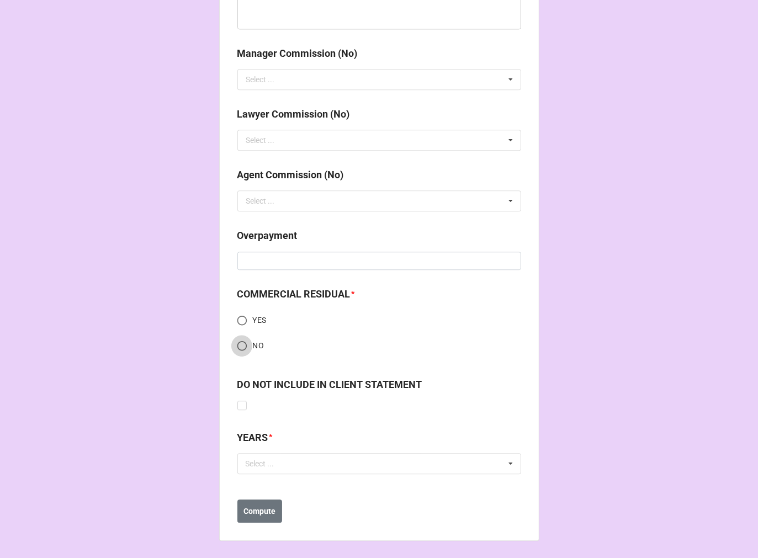
click at [239, 343] on input "NO" at bounding box center [242, 346] width 22 height 22
radio input "true"
click at [281, 462] on div "Select ..." at bounding box center [266, 463] width 47 height 13
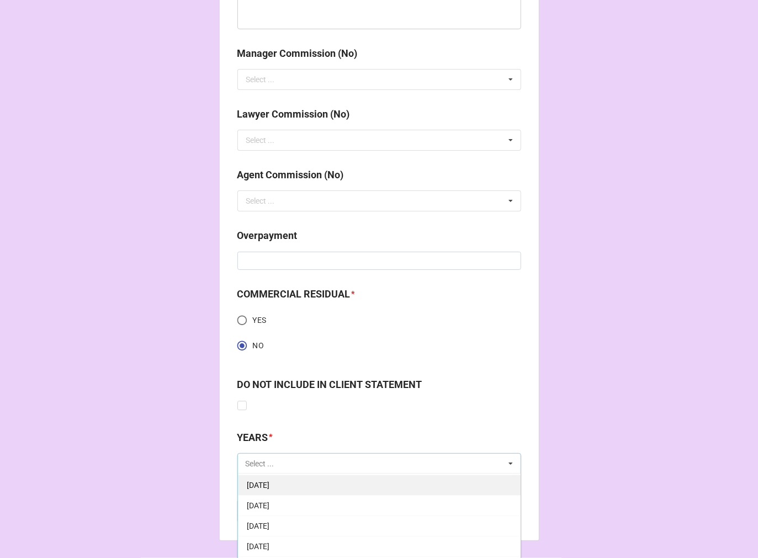
scroll to position [184, 0]
click at [270, 484] on span "[DATE]" at bounding box center [258, 484] width 23 height 9
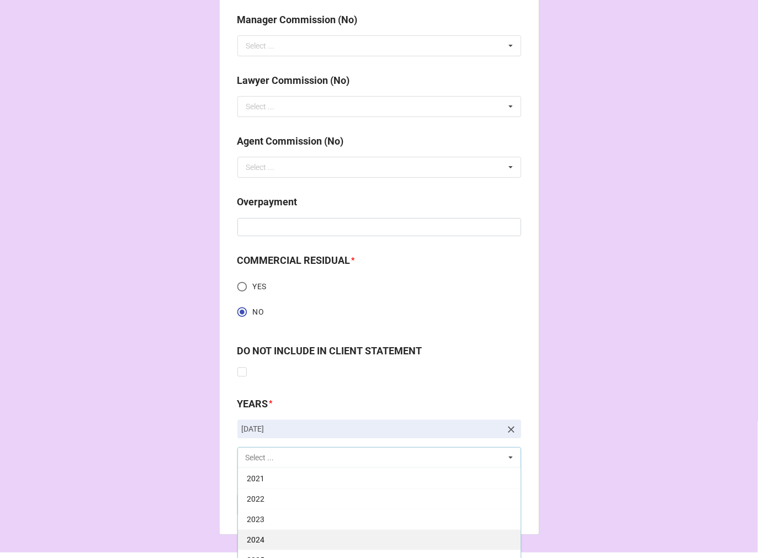
scroll to position [1450, 0]
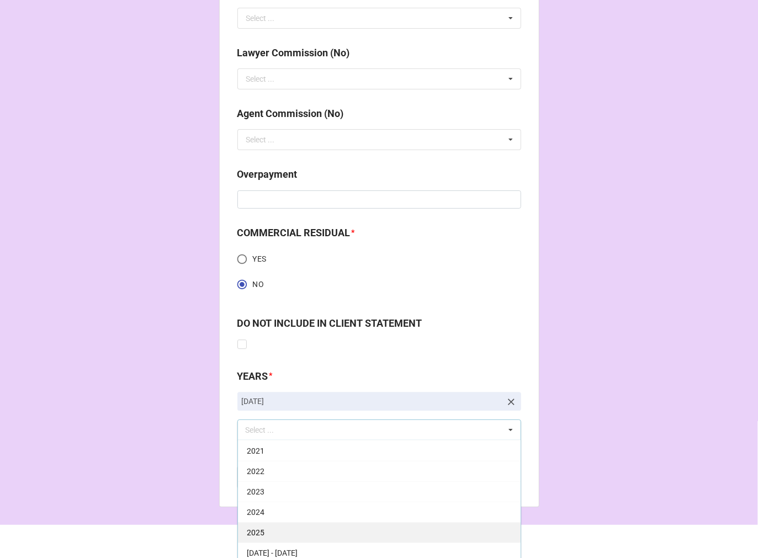
click at [281, 526] on div "2025" at bounding box center [379, 532] width 283 height 20
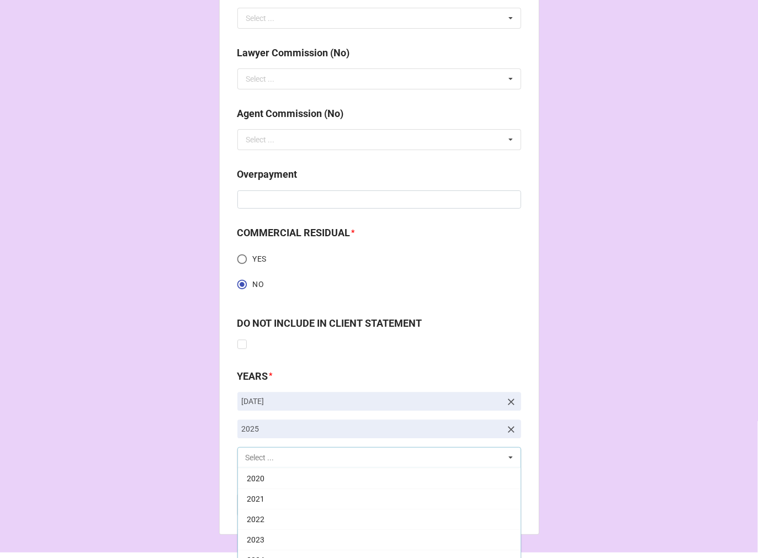
scroll to position [224, 0]
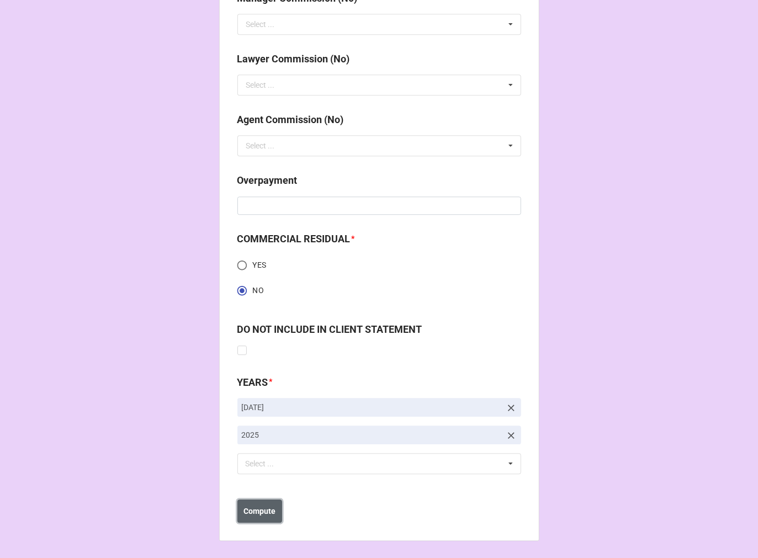
click at [250, 513] on b "Compute" at bounding box center [260, 512] width 32 height 12
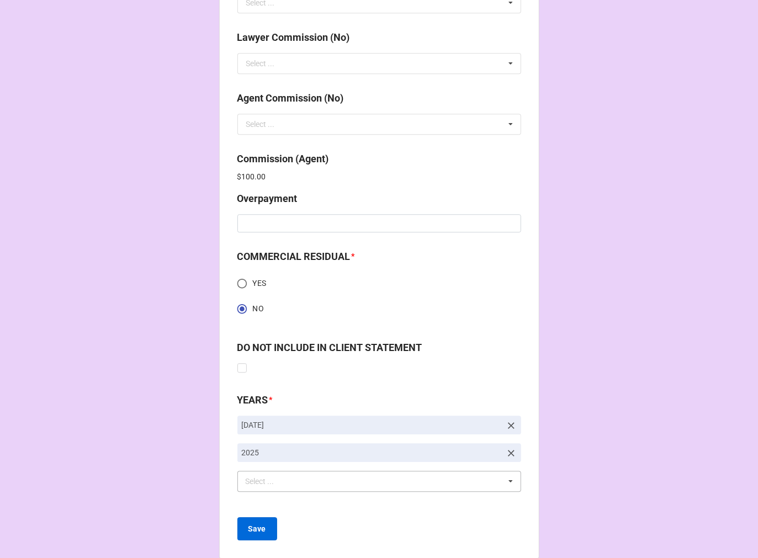
scroll to position [1483, 0]
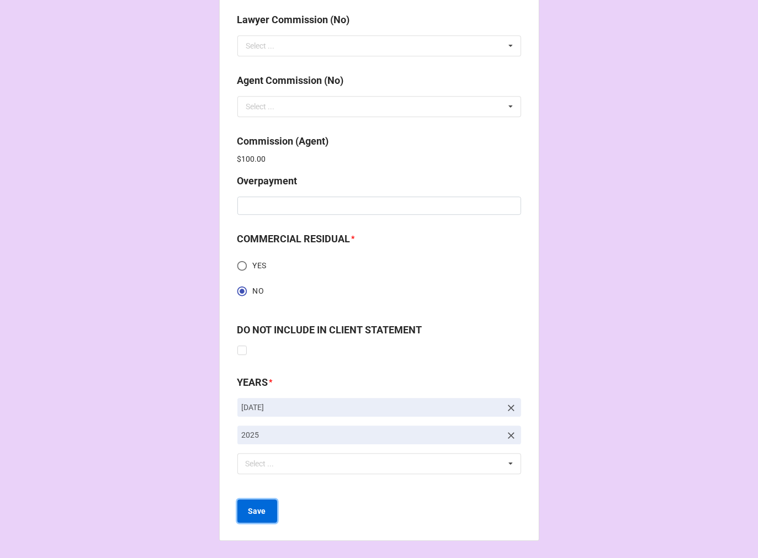
click at [258, 510] on b "Save" at bounding box center [258, 512] width 18 height 12
